Goal: Task Accomplishment & Management: Use online tool/utility

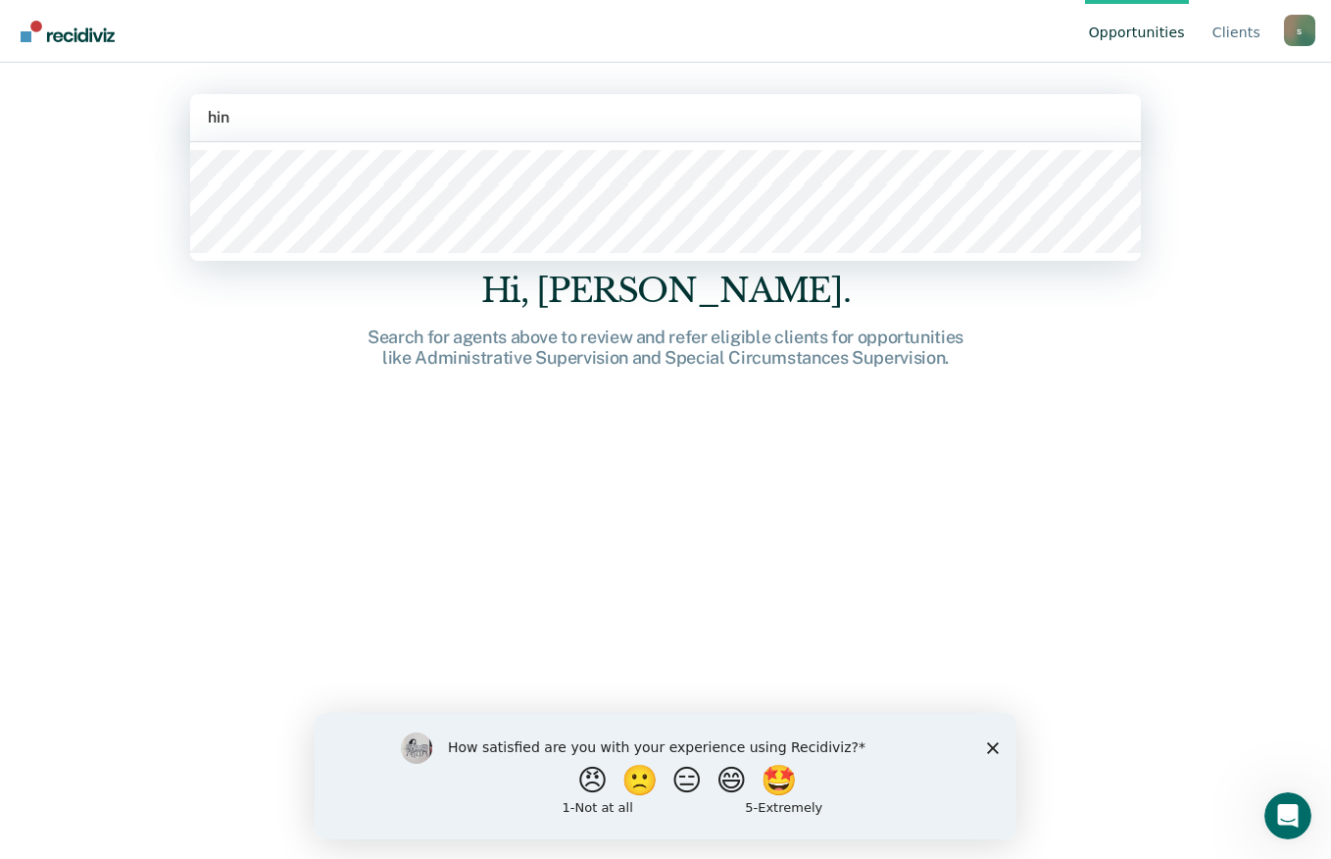
type input "[PERSON_NAME]"
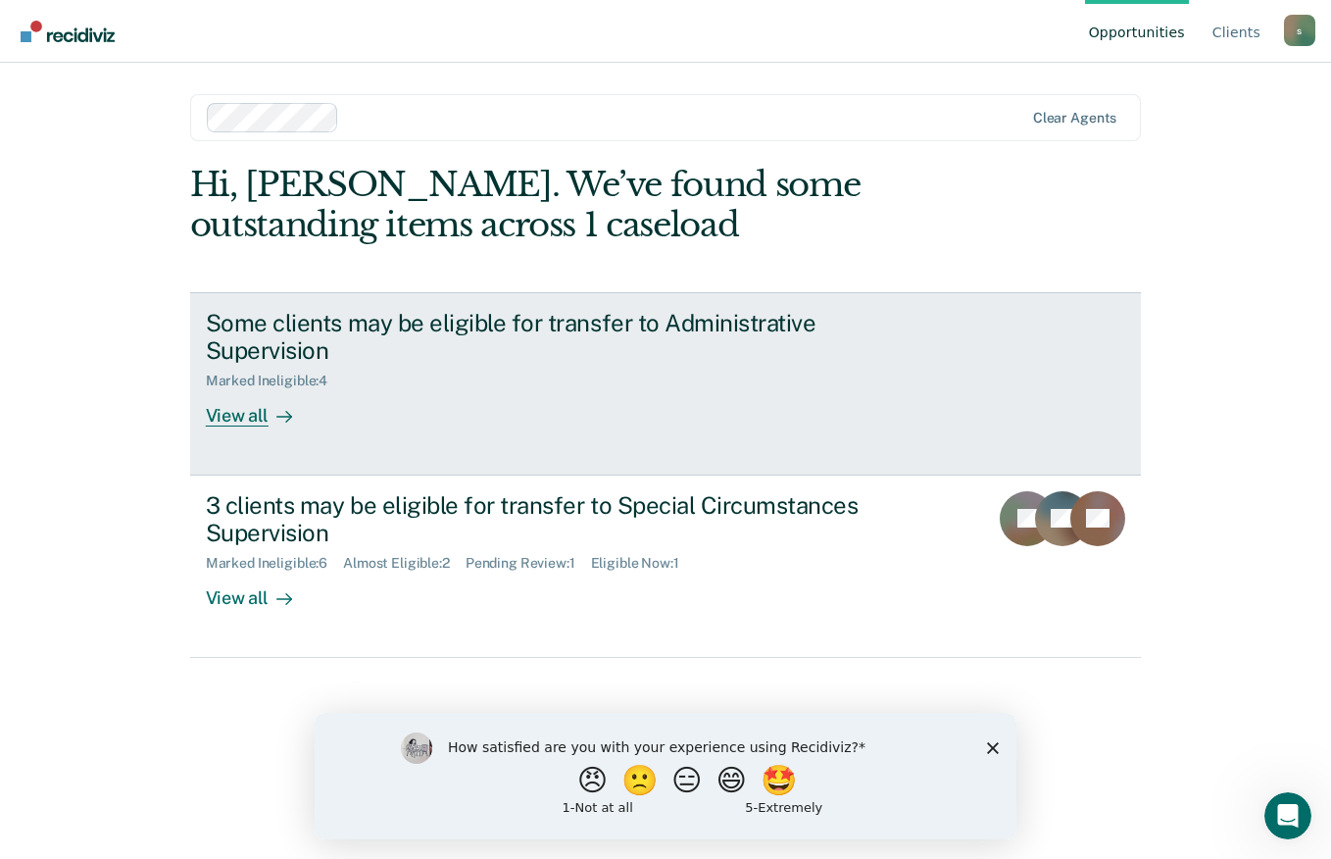
click at [817, 362] on div "Some clients may be eligible for transfer to Administrative Supervision" at bounding box center [550, 337] width 688 height 57
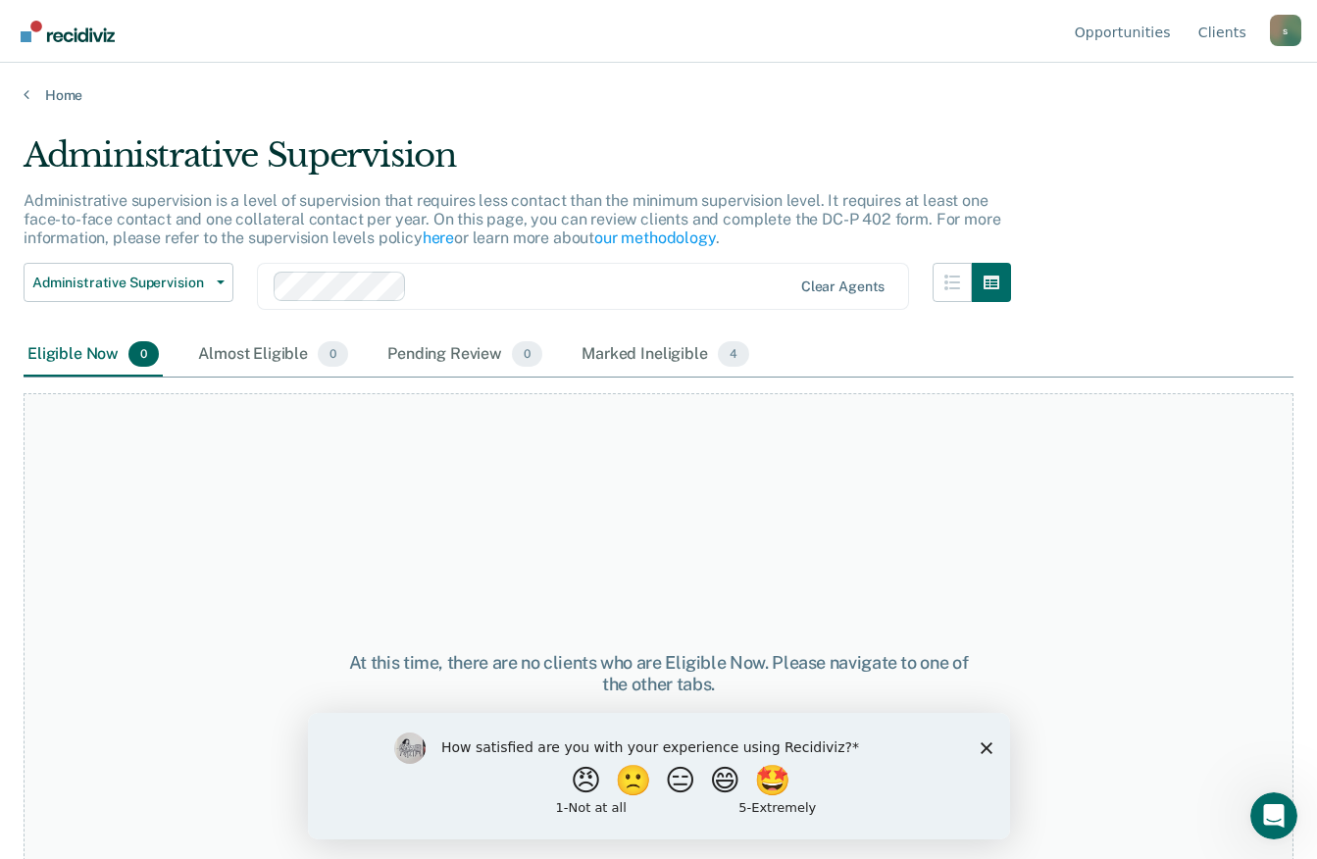
click at [66, 93] on link "Home" at bounding box center [658, 95] width 1269 height 18
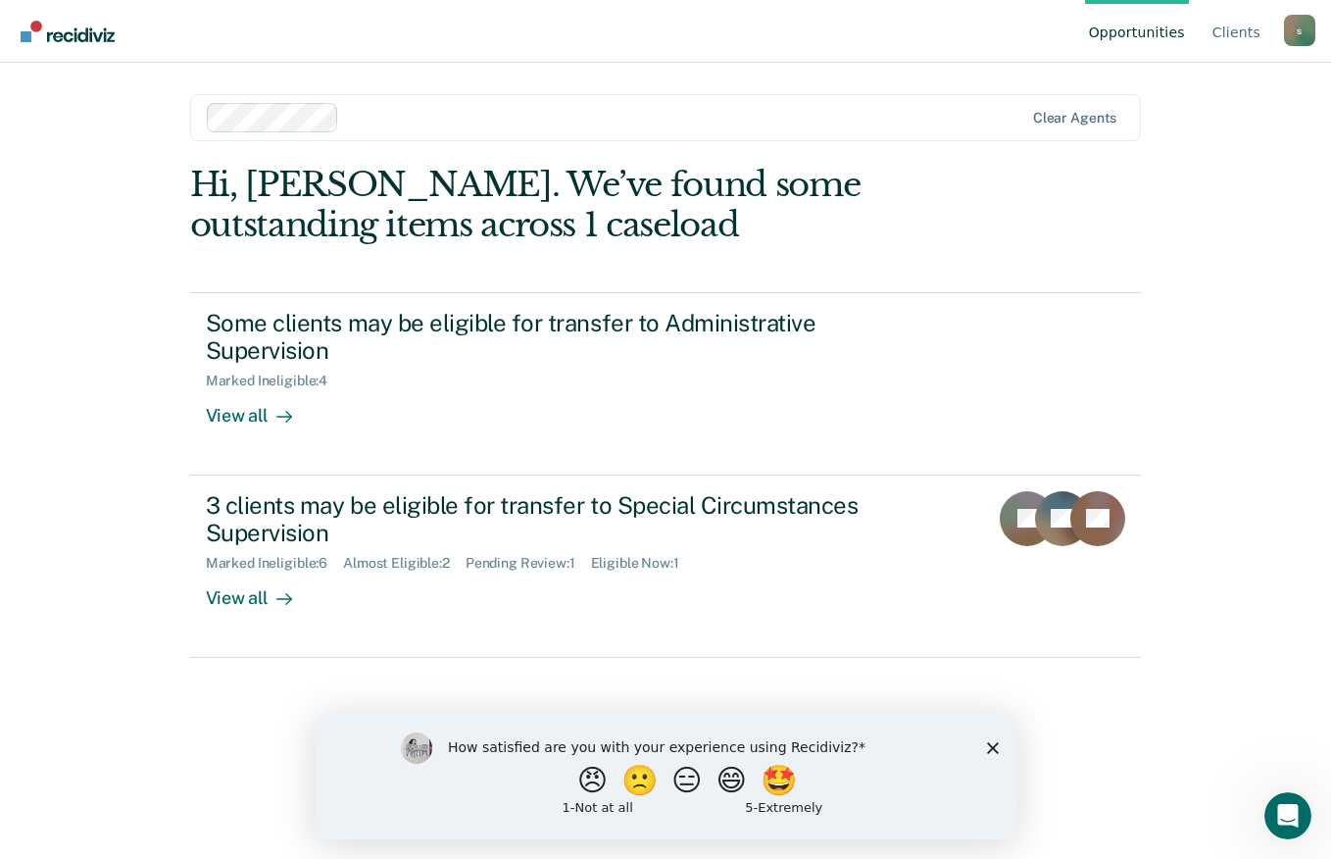
click at [668, 507] on div "3 clients may be eligible for transfer to Special Circumstances Supervision" at bounding box center [550, 519] width 688 height 57
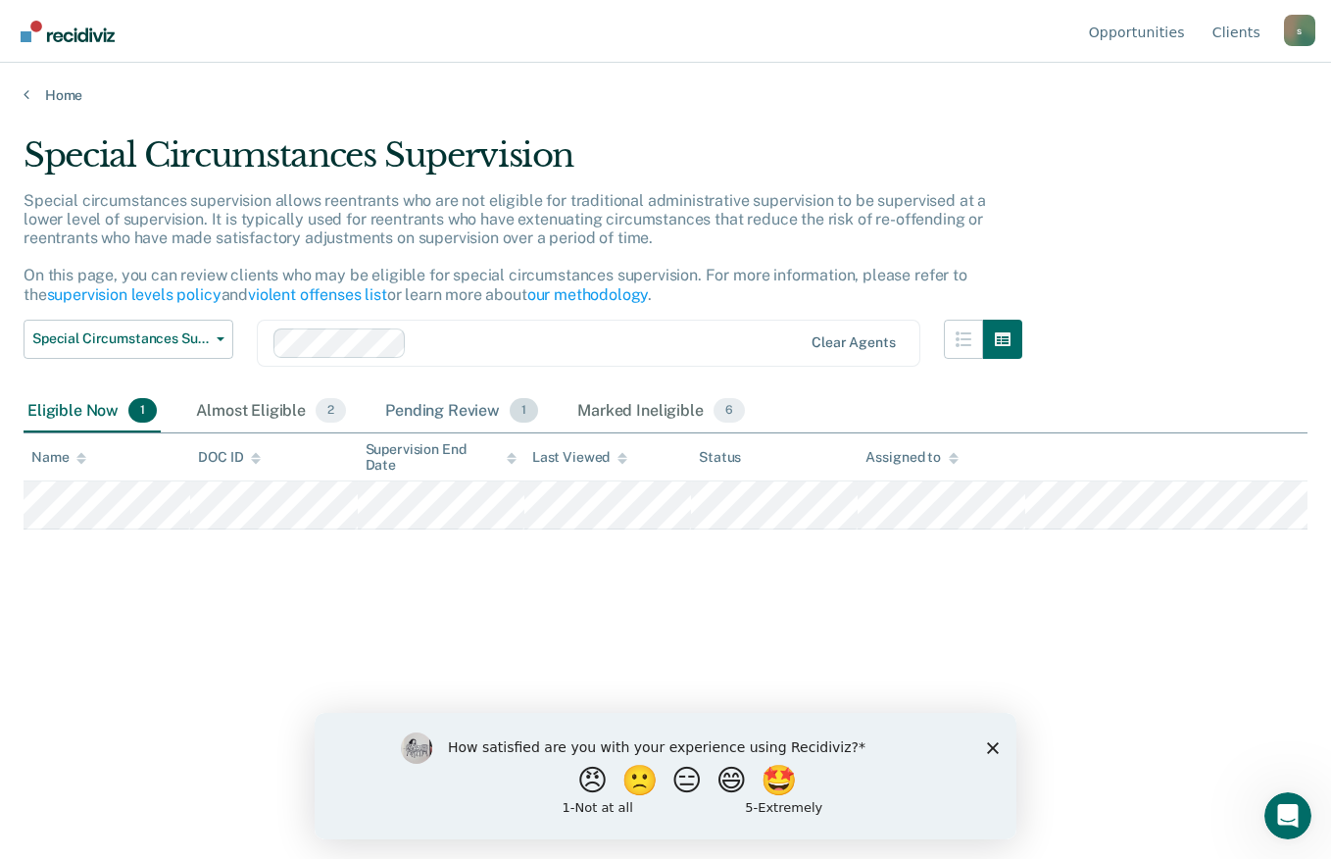
click at [522, 410] on span "1" at bounding box center [524, 410] width 28 height 25
